Goal: Find specific page/section: Find specific page/section

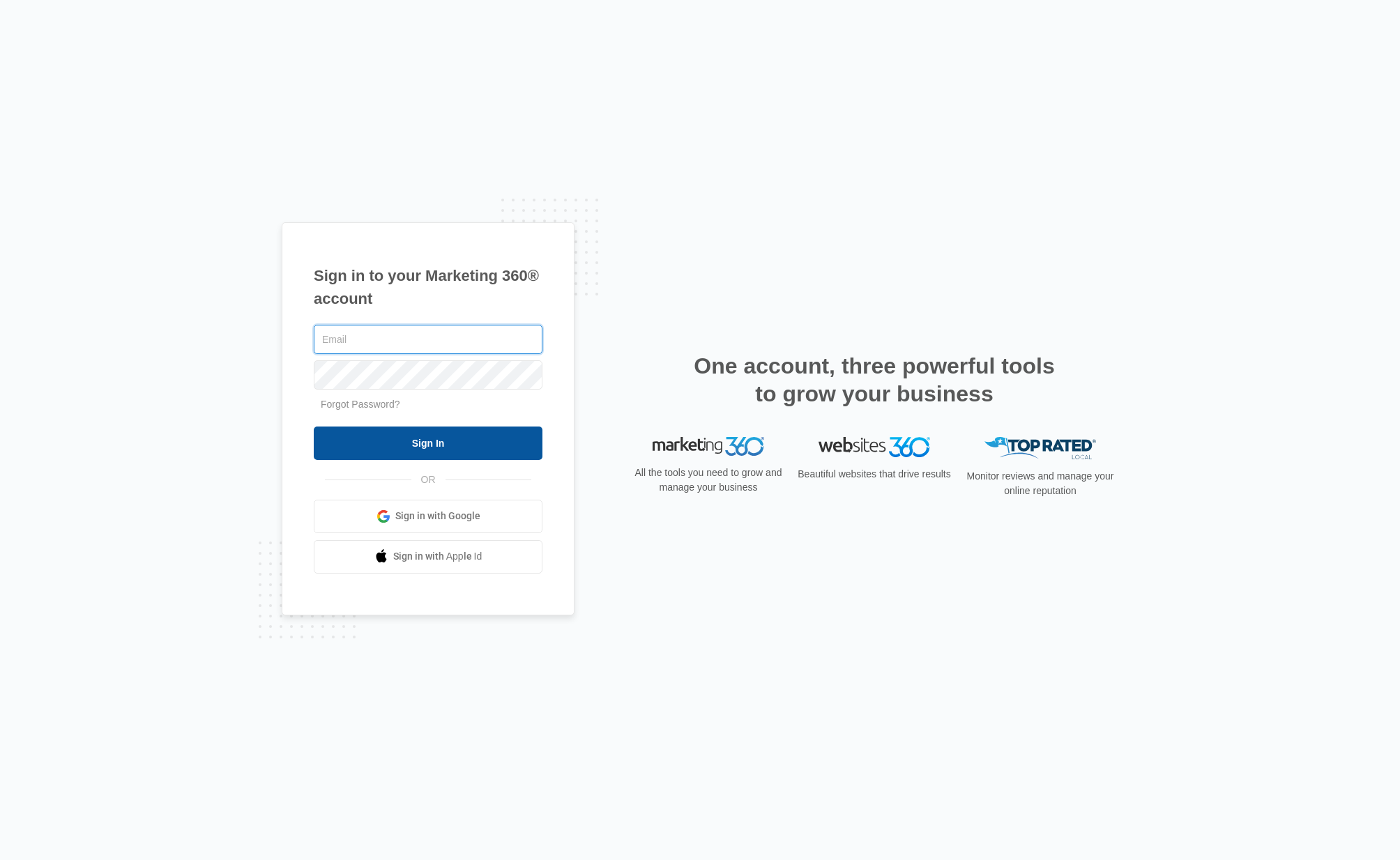
type input "[EMAIL_ADDRESS][DOMAIN_NAME]"
click at [447, 451] on input "Sign In" at bounding box center [428, 443] width 228 height 34
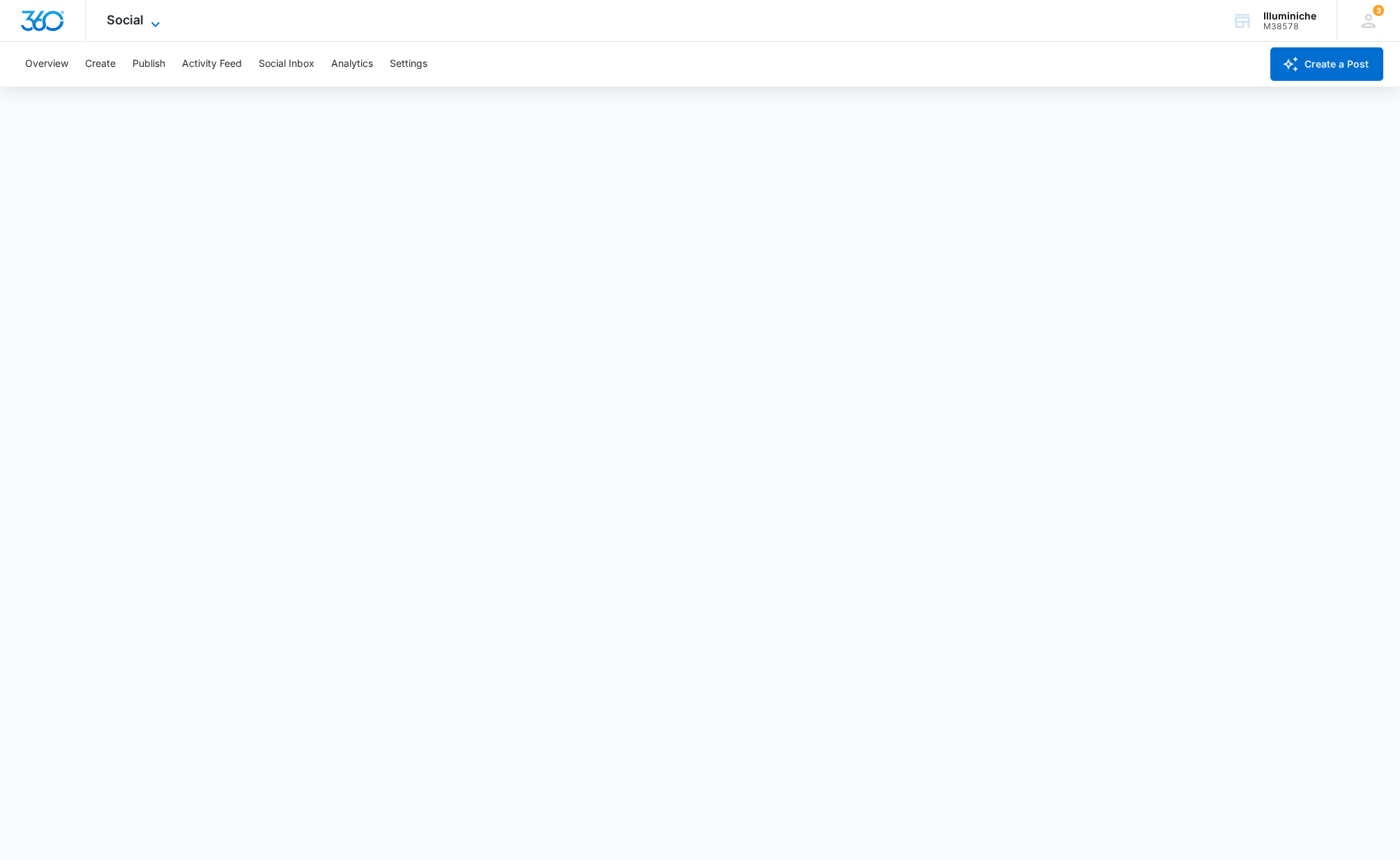
click at [140, 19] on span "Social" at bounding box center [125, 19] width 37 height 15
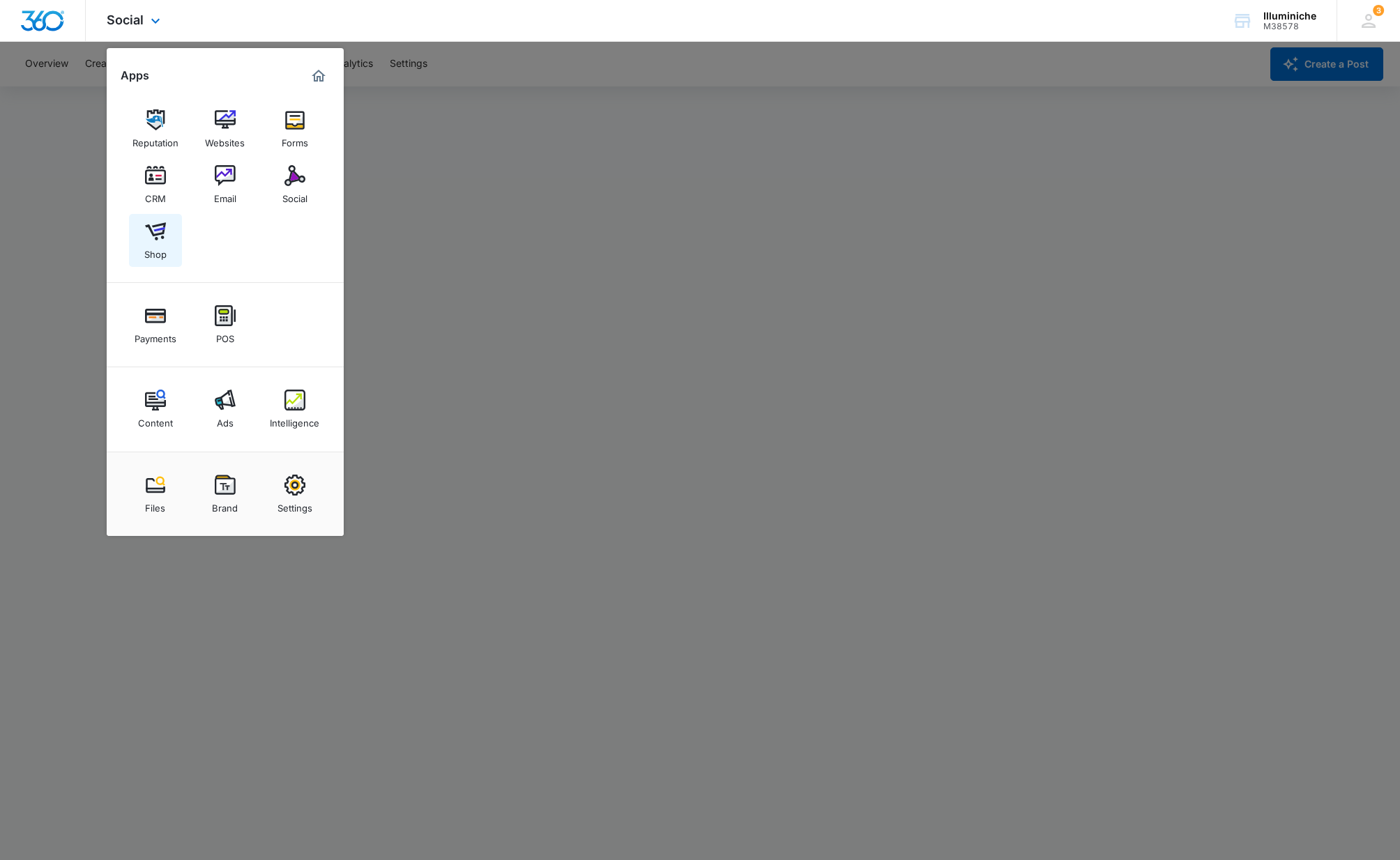
click at [166, 240] on link "Shop" at bounding box center [155, 240] width 53 height 53
